Goal: Task Accomplishment & Management: Use online tool/utility

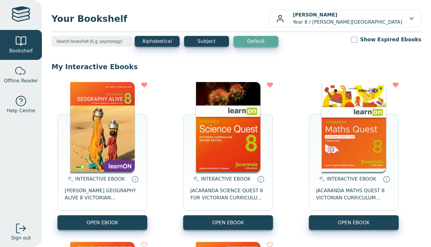
click at [347, 129] on img at bounding box center [354, 127] width 64 height 90
click at [217, 113] on img at bounding box center [228, 127] width 64 height 90
